Goal: Task Accomplishment & Management: Complete application form

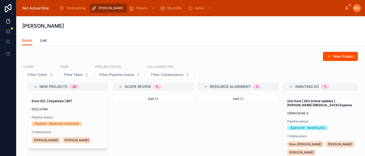
click at [106, 7] on span "[PERSON_NAME]" at bounding box center [111, 8] width 25 height 4
click at [44, 41] on span "List" at bounding box center [43, 40] width 6 height 5
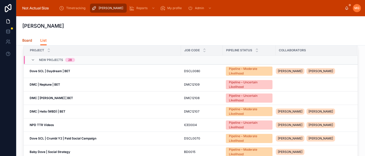
click at [26, 41] on span "Board" at bounding box center [27, 40] width 10 height 5
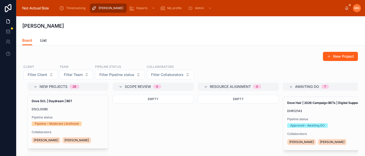
click at [340, 57] on button "New Project" at bounding box center [340, 56] width 35 height 9
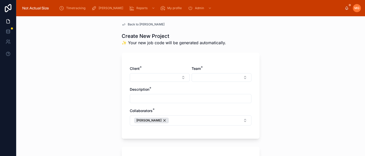
scroll to position [4, 0]
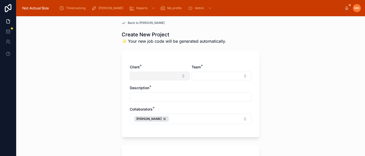
click at [141, 74] on button "Select Button" at bounding box center [160, 75] width 60 height 9
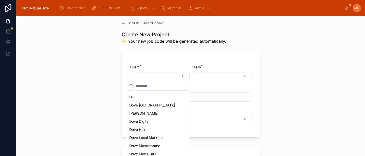
scroll to position [89, 0]
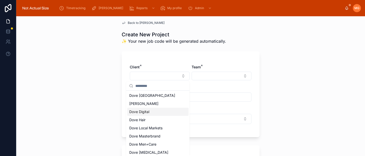
click at [156, 113] on div "Dove Digital" at bounding box center [157, 111] width 61 height 8
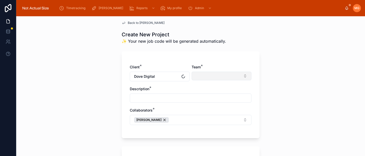
click at [201, 78] on button "Select Button" at bounding box center [222, 75] width 60 height 9
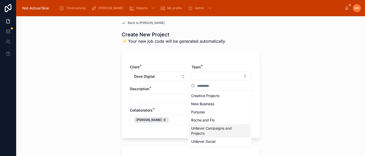
click at [222, 134] on span "Unilever Campaigns and Projects" at bounding box center [216, 130] width 51 height 10
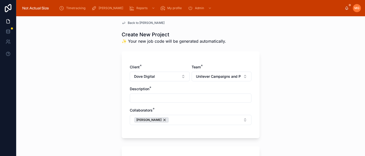
click at [162, 97] on input "text" at bounding box center [190, 97] width 121 height 7
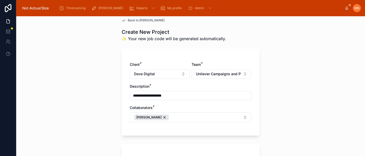
scroll to position [11, 0]
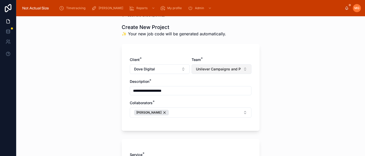
type input "**********"
click at [225, 69] on span "Unilever Campaigns and Projects" at bounding box center [218, 68] width 45 height 5
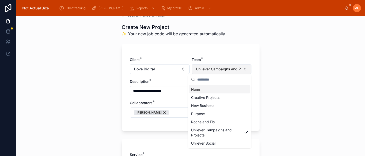
click at [224, 70] on span "Unilever Campaigns and Projects" at bounding box center [218, 68] width 45 height 5
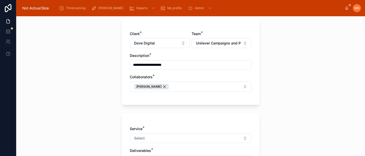
scroll to position [49, 0]
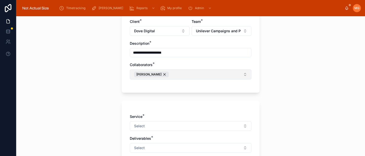
click at [174, 74] on button "[PERSON_NAME]" at bounding box center [191, 74] width 122 height 10
type input "***"
click at [180, 96] on div "[PERSON_NAME]" at bounding box center [189, 95] width 120 height 8
click at [310, 70] on div "**********" at bounding box center [190, 85] width 349 height 139
click at [217, 73] on button "[PERSON_NAME] [PERSON_NAME]" at bounding box center [191, 74] width 122 height 10
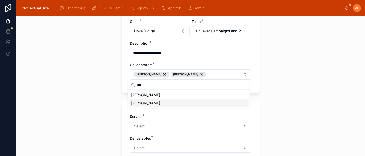
type input "***"
click at [170, 102] on div "[PERSON_NAME]" at bounding box center [189, 103] width 120 height 8
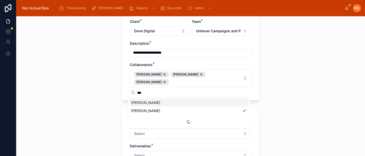
click at [313, 81] on div "**********" at bounding box center [190, 85] width 349 height 139
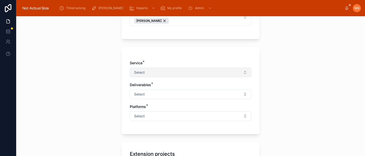
scroll to position [113, 0]
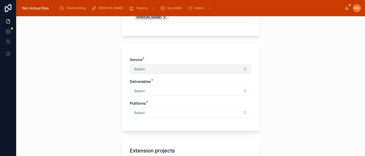
click at [189, 69] on button "Select" at bounding box center [191, 69] width 122 height 10
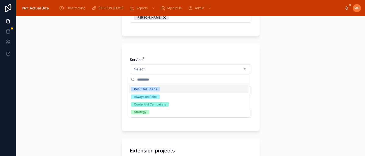
click at [175, 87] on div "Beautiful Basics" at bounding box center [189, 89] width 120 height 8
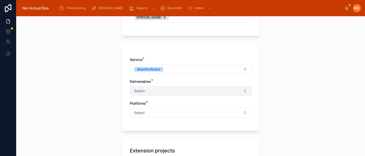
click at [171, 90] on button "Select" at bounding box center [191, 91] width 122 height 10
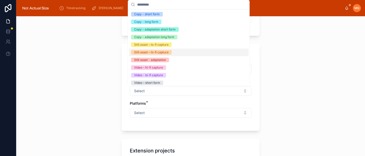
click at [177, 49] on div "Still asset – hi-fi capture" at bounding box center [189, 52] width 120 height 8
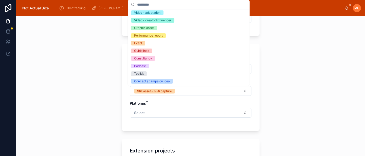
scroll to position [86, 0]
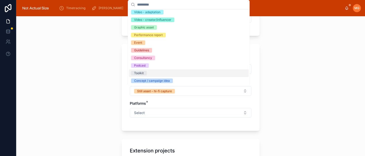
click at [159, 69] on div "Toolkit" at bounding box center [189, 73] width 120 height 8
click at [297, 65] on div "**********" at bounding box center [190, 85] width 349 height 139
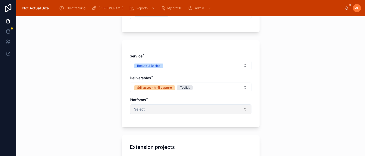
scroll to position [121, 0]
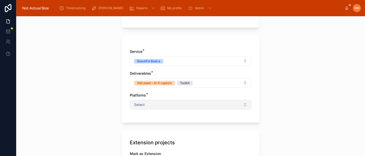
click at [162, 105] on button "Select" at bounding box center [191, 105] width 122 height 10
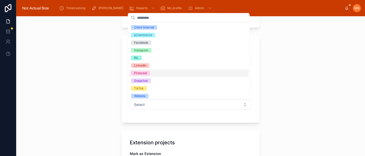
click at [163, 73] on div "Pinterest" at bounding box center [189, 73] width 120 height 8
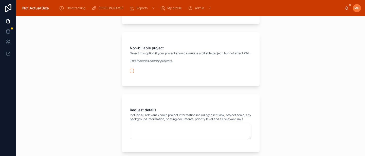
scroll to position [298, 0]
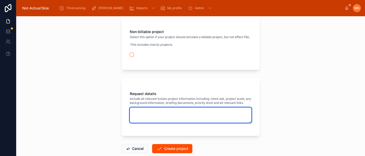
click at [148, 122] on textarea at bounding box center [191, 114] width 122 height 15
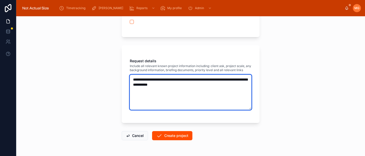
scroll to position [325, 0]
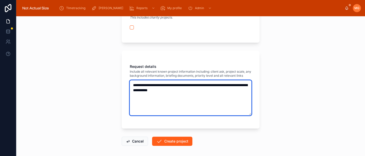
type textarea "**********"
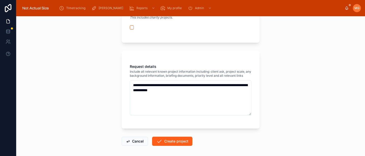
click at [181, 145] on button "Create project" at bounding box center [172, 140] width 40 height 9
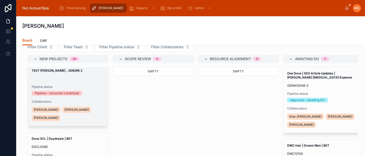
scroll to position [3, 0]
click at [79, 79] on div "--" at bounding box center [68, 78] width 72 height 4
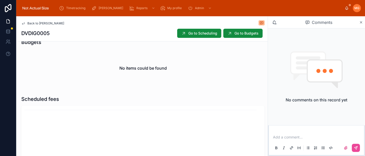
scroll to position [197, 0]
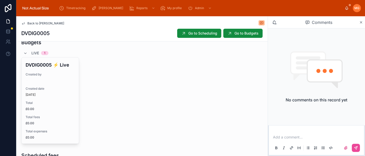
click at [154, 116] on div "DVDIG0005 ⚡️ Live Created by -- Created date [DATE] Total £0.00 Total fees £0.0…" at bounding box center [142, 100] width 243 height 86
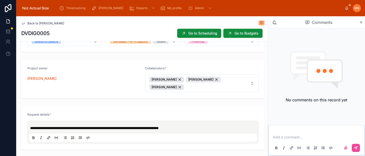
scroll to position [29, 0]
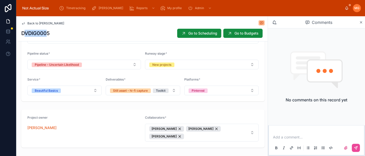
drag, startPoint x: 24, startPoint y: 32, endPoint x: 48, endPoint y: 34, distance: 24.4
click at [48, 34] on h1 "DVDIG0005" at bounding box center [35, 33] width 28 height 7
click at [48, 33] on h1 "DVDIG0005" at bounding box center [35, 33] width 28 height 7
click at [24, 24] on icon at bounding box center [23, 24] width 3 height 2
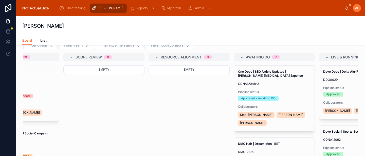
scroll to position [0, 50]
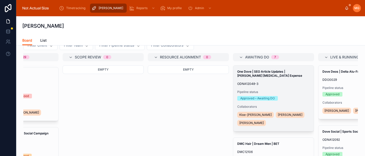
click at [278, 90] on span "Pipeline status" at bounding box center [273, 92] width 72 height 4
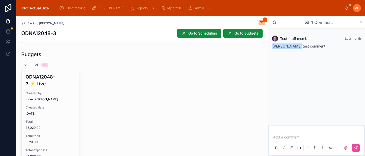
scroll to position [197, 0]
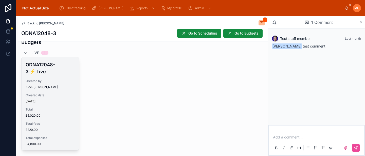
click at [61, 93] on span "Created date" at bounding box center [50, 95] width 49 height 4
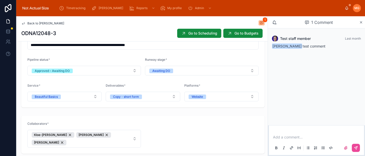
scroll to position [0, 0]
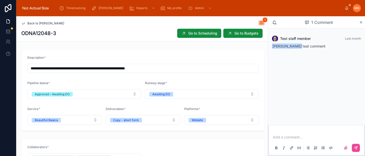
click at [284, 138] on p at bounding box center [317, 136] width 89 height 5
click at [23, 24] on icon at bounding box center [23, 24] width 3 height 2
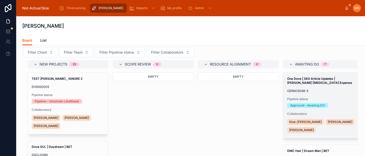
scroll to position [27, 0]
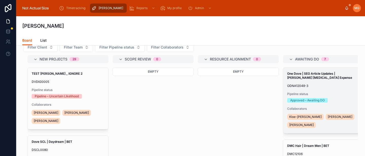
click at [336, 81] on div "One Dove | SEO Article Updates | [PERSON_NAME] [MEDICAL_DATA] Expense ODNA12048…" at bounding box center [323, 99] width 81 height 65
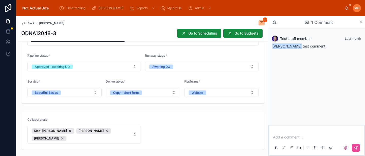
click at [300, 138] on p at bounding box center [317, 136] width 89 height 5
click at [355, 148] on icon at bounding box center [355, 147] width 3 height 3
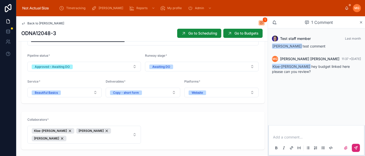
click at [23, 23] on icon at bounding box center [23, 23] width 4 height 4
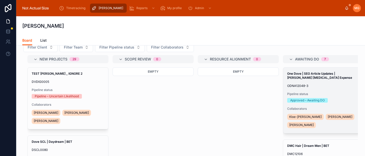
click at [323, 79] on div "One Dove | SEO Article Updates | [PERSON_NAME] [MEDICAL_DATA] Expense ODNA12048…" at bounding box center [323, 99] width 81 height 65
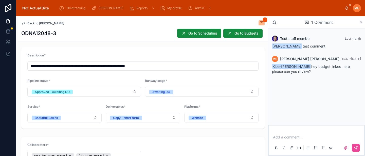
scroll to position [2, 0]
click at [333, 108] on div "Test staff member Last month [PERSON_NAME] test comment MG [PERSON_NAME] 11:37 …" at bounding box center [316, 76] width 97 height 97
click at [360, 24] on icon at bounding box center [361, 22] width 4 height 4
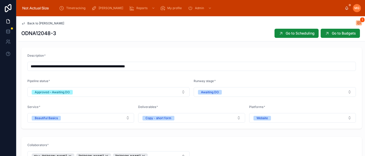
click at [21, 22] on icon at bounding box center [23, 23] width 4 height 4
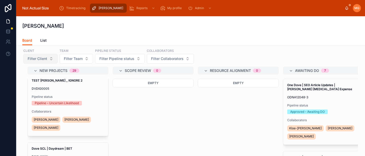
click at [46, 60] on span "Filter Client" at bounding box center [38, 58] width 20 height 5
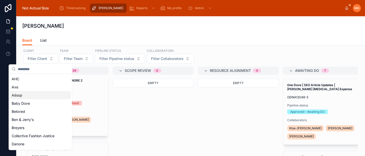
click at [66, 34] on div "[PERSON_NAME]" at bounding box center [190, 25] width 336 height 19
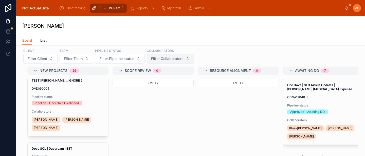
click at [163, 61] on span "Filter Collaborators" at bounding box center [167, 58] width 32 height 5
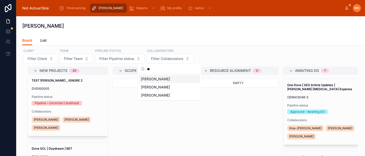
type input "**"
click at [160, 78] on span "[PERSON_NAME]" at bounding box center [155, 78] width 29 height 5
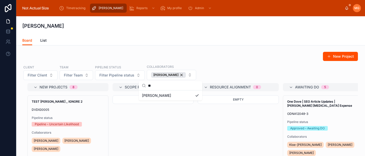
click at [194, 30] on div "[PERSON_NAME]" at bounding box center [190, 25] width 336 height 19
click at [180, 76] on div "[PERSON_NAME]" at bounding box center [168, 75] width 35 height 6
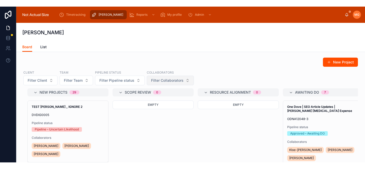
scroll to position [1, 0]
